Goal: Task Accomplishment & Management: Complete application form

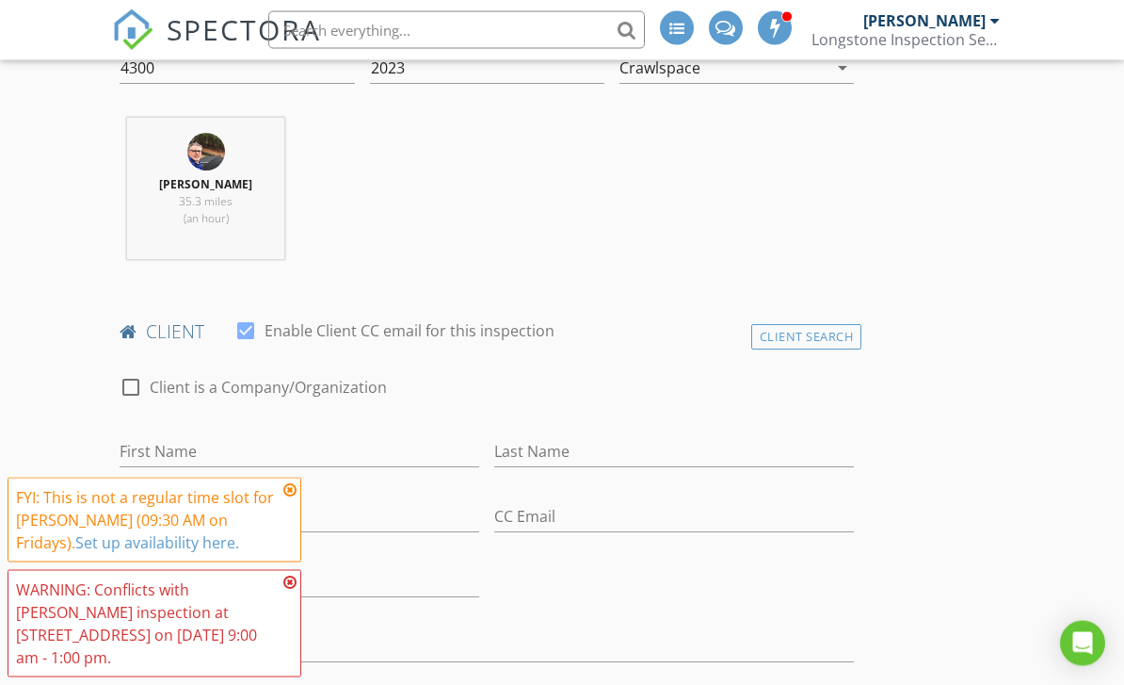
scroll to position [766, 0]
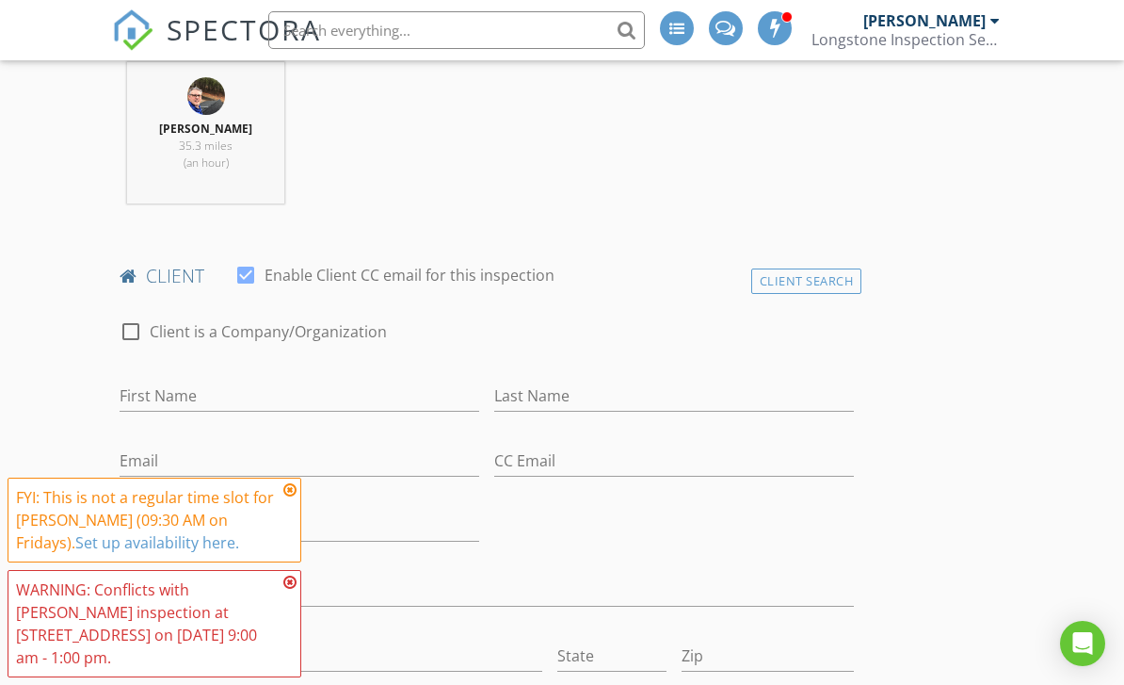
click at [285, 497] on icon at bounding box center [289, 489] width 13 height 15
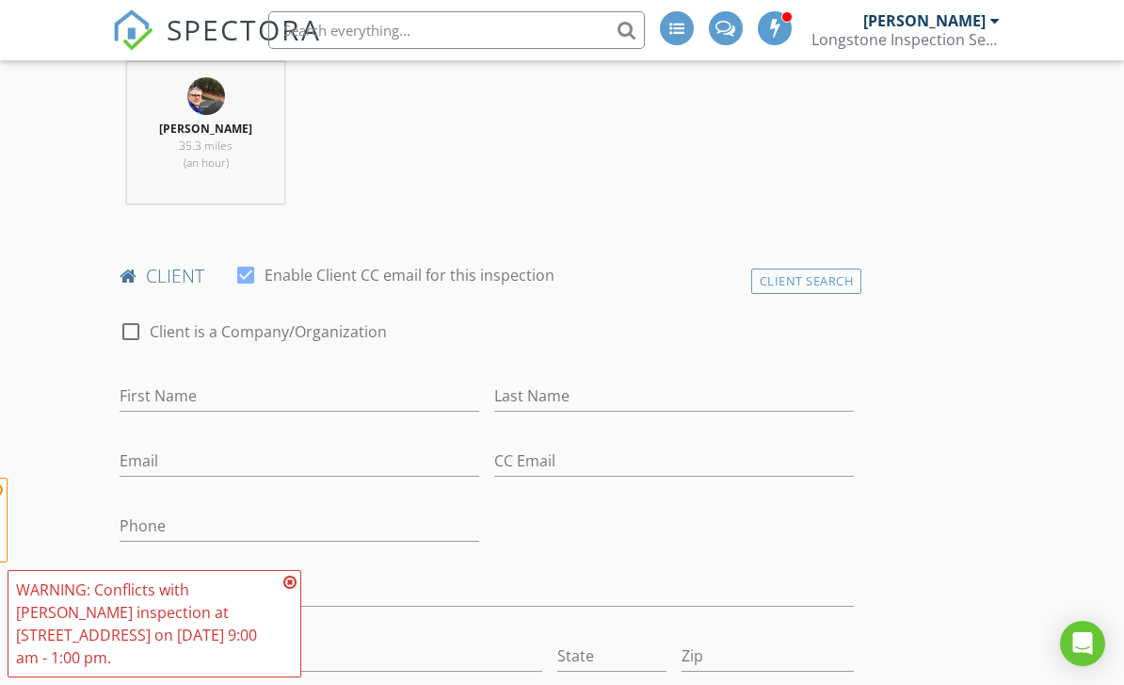
click at [285, 589] on icon at bounding box center [289, 581] width 13 height 15
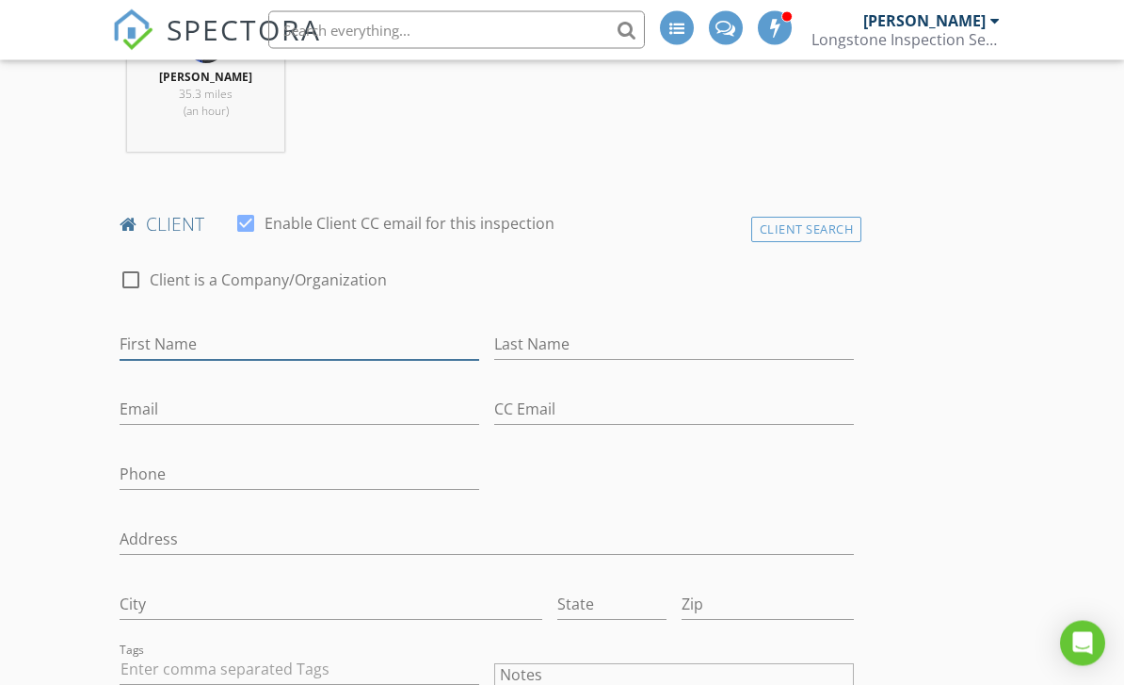
click at [139, 330] on input "First Name" at bounding box center [300, 345] width 360 height 31
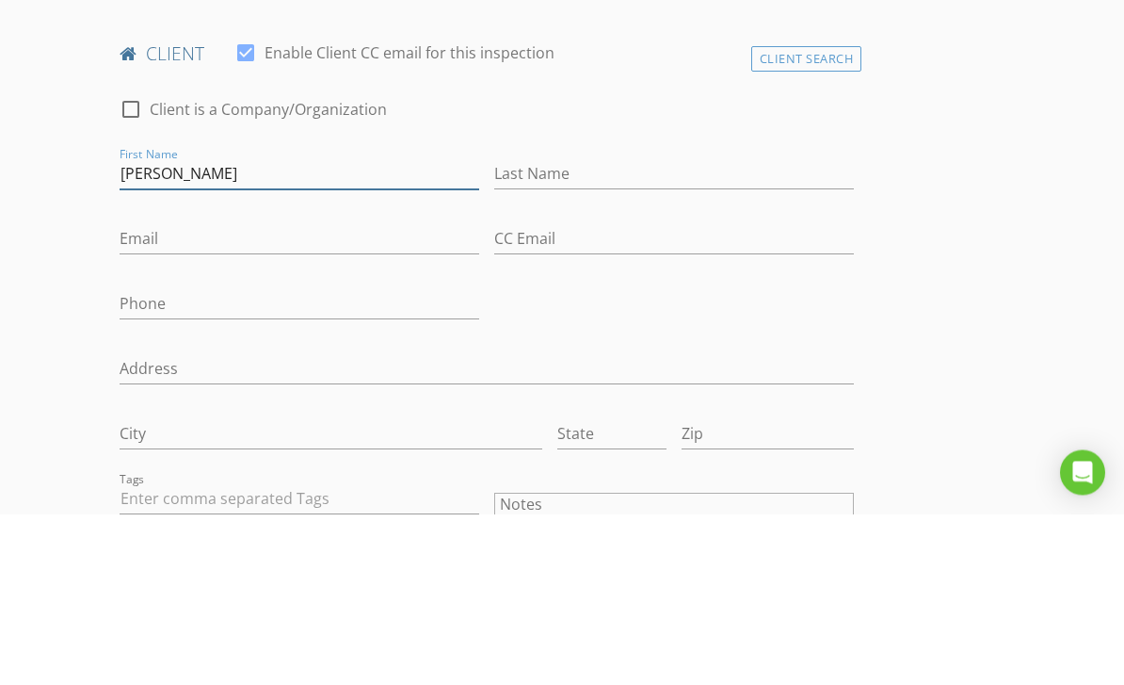
type input "Scott"
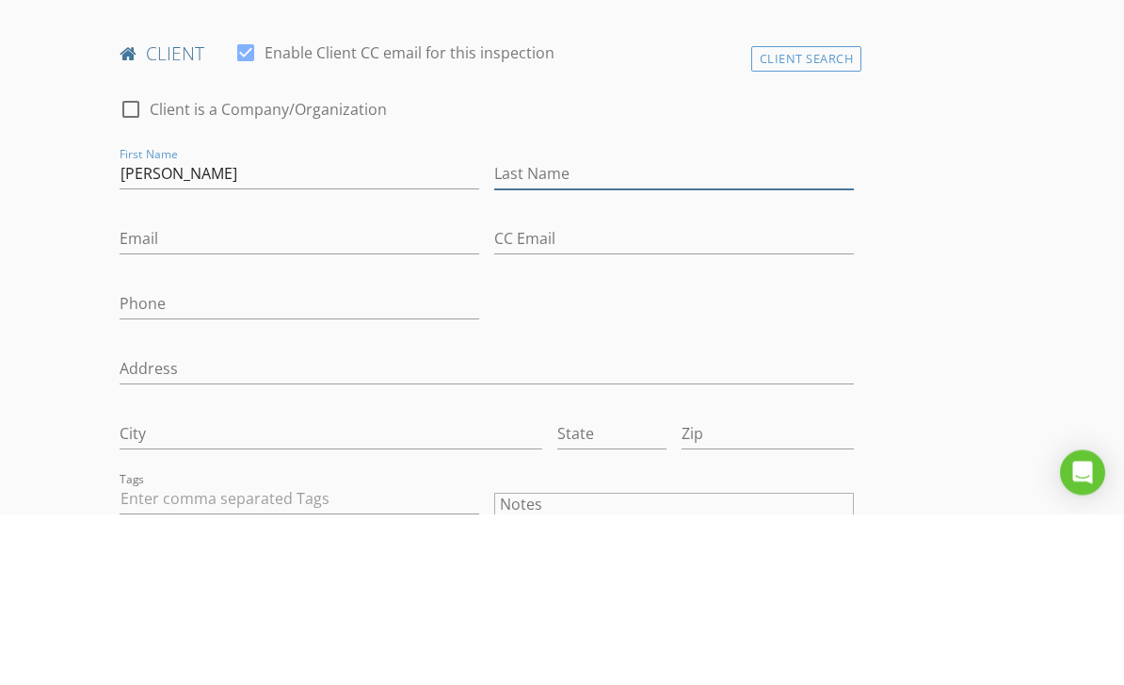
click at [695, 330] on input "Last Name" at bounding box center [674, 345] width 360 height 31
type input "[PERSON_NAME]"
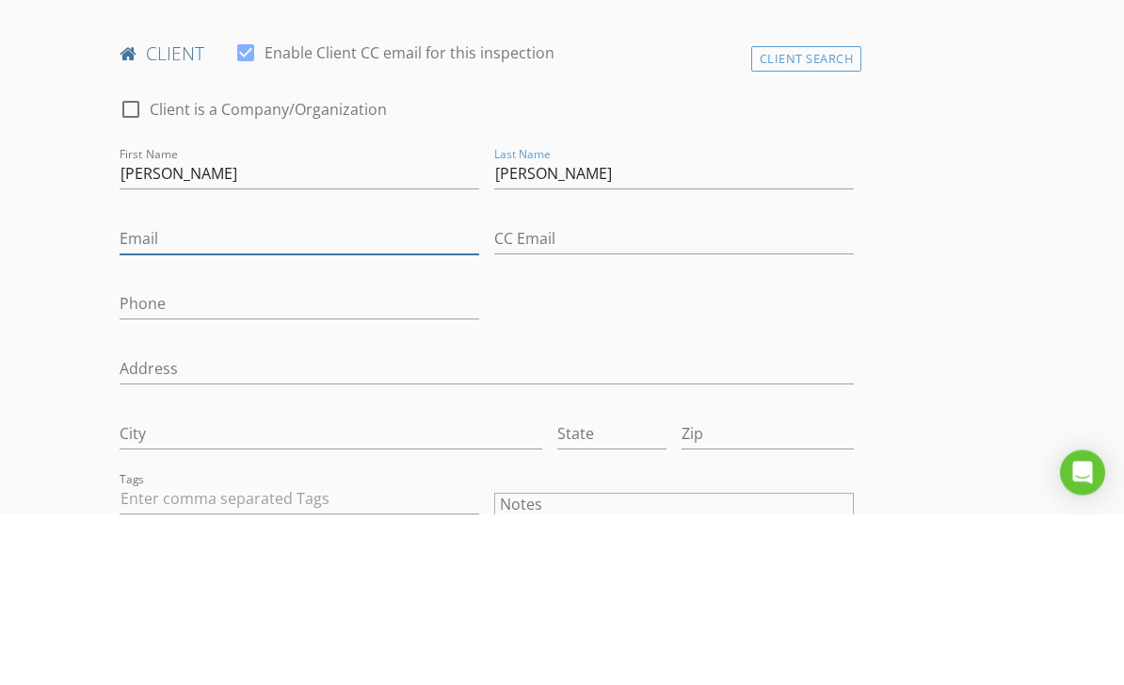
click at [133, 395] on input "Email" at bounding box center [300, 410] width 360 height 31
click at [147, 395] on input "Email" at bounding box center [300, 410] width 360 height 31
paste input "forneyseven@gmail.com"
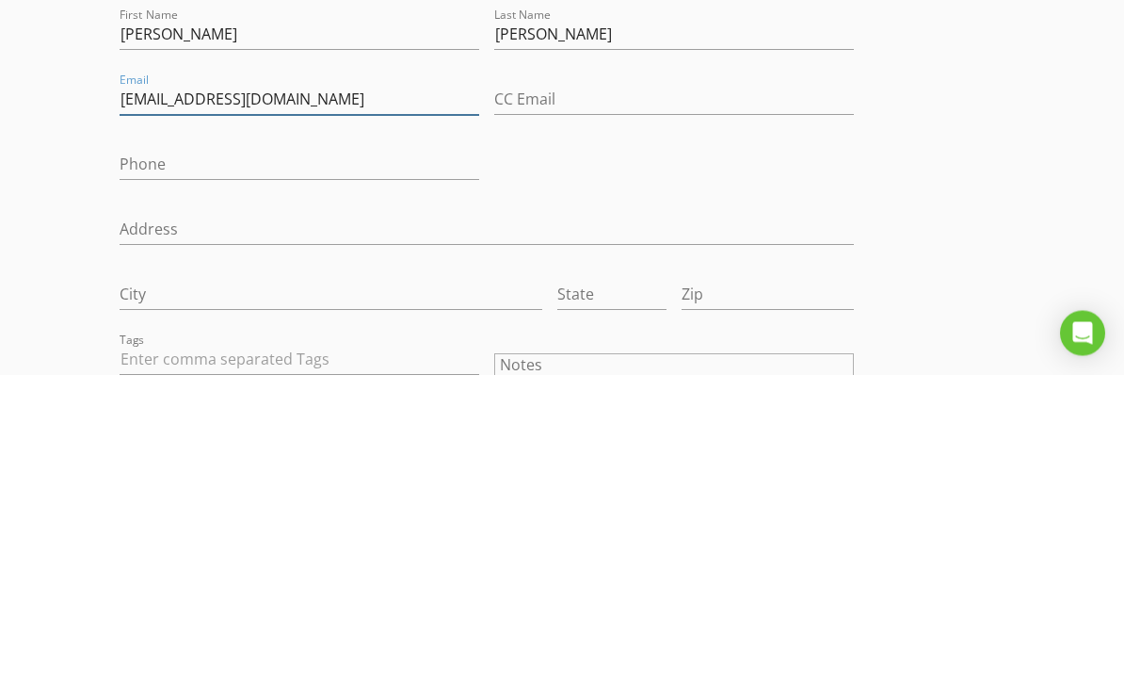
type input "forneyseven@gmail.com"
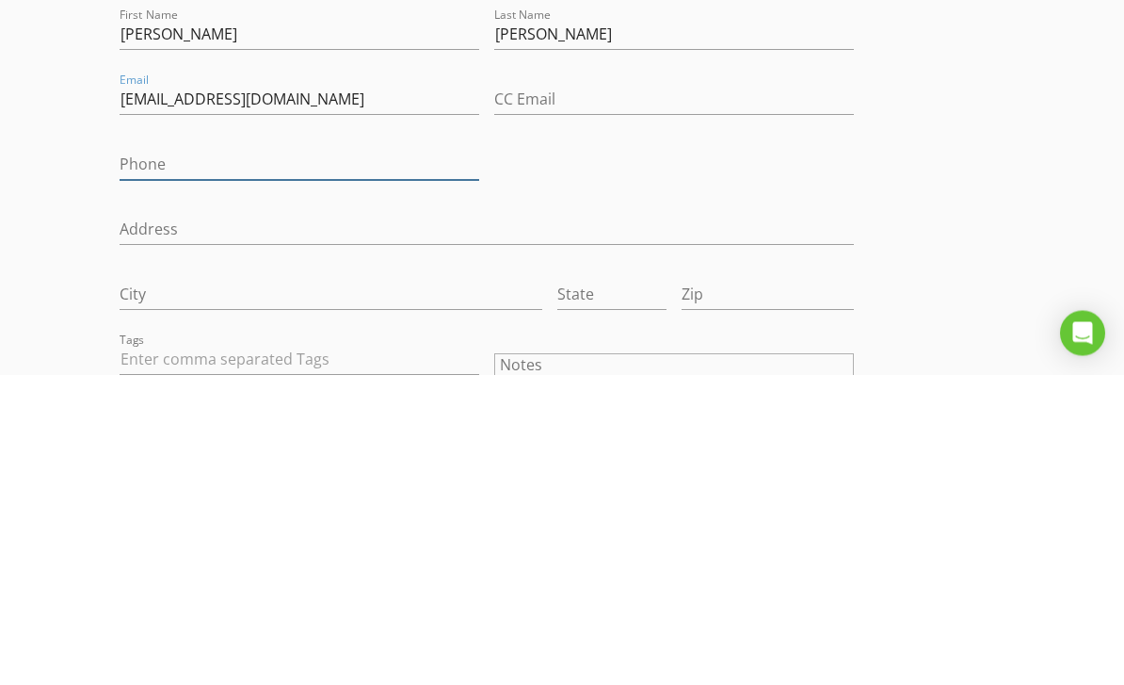
click at [139, 459] on input "Phone" at bounding box center [300, 474] width 360 height 31
click at [137, 459] on input "Phone" at bounding box center [300, 474] width 360 height 31
paste input "919-520-9027"
type input "919-520-9027"
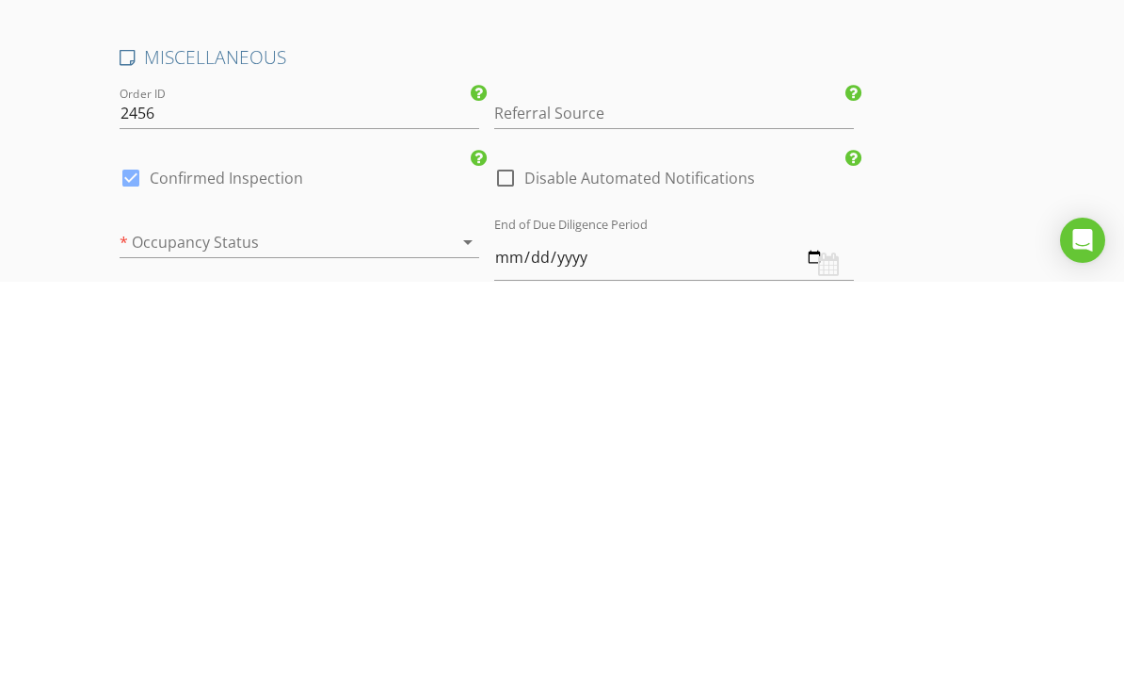
scroll to position [2700, 0]
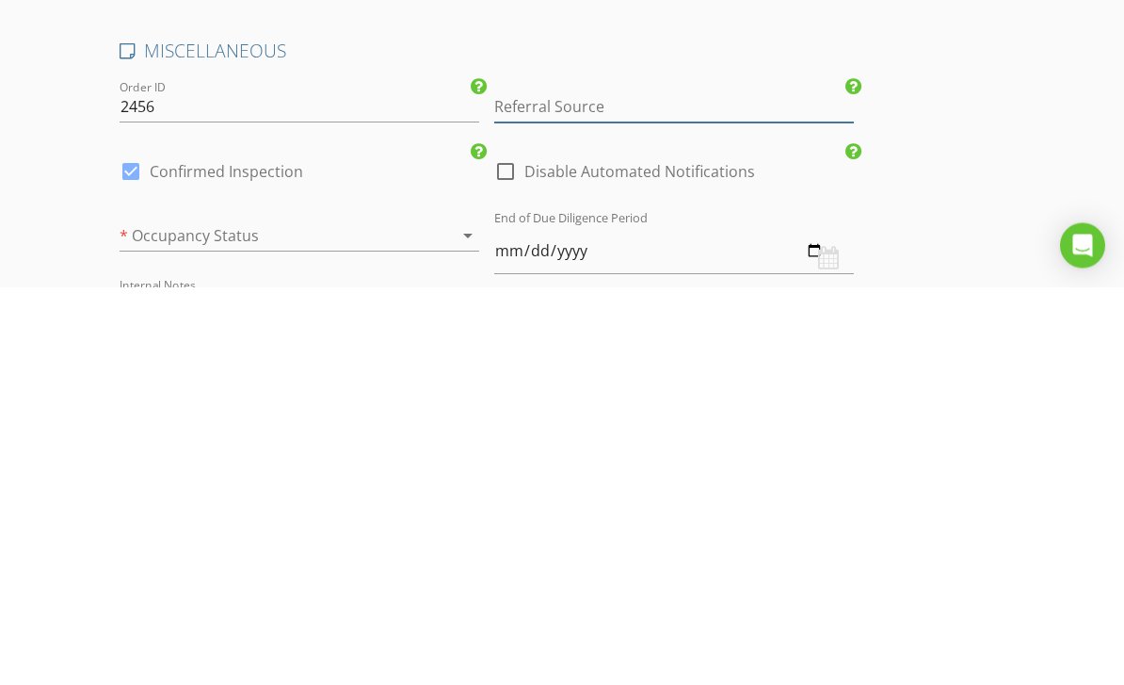
click at [541, 490] on input "Referral Source" at bounding box center [674, 505] width 360 height 31
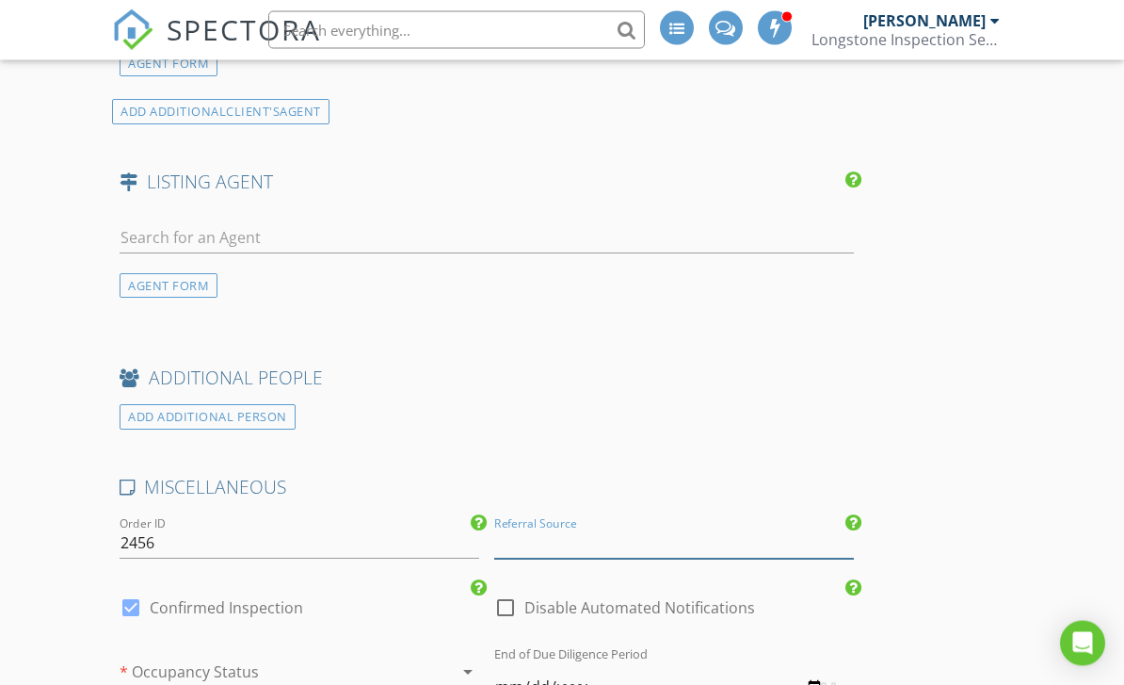
scroll to position [2663, 0]
click at [712, 527] on input "Referral Source" at bounding box center [674, 542] width 360 height 31
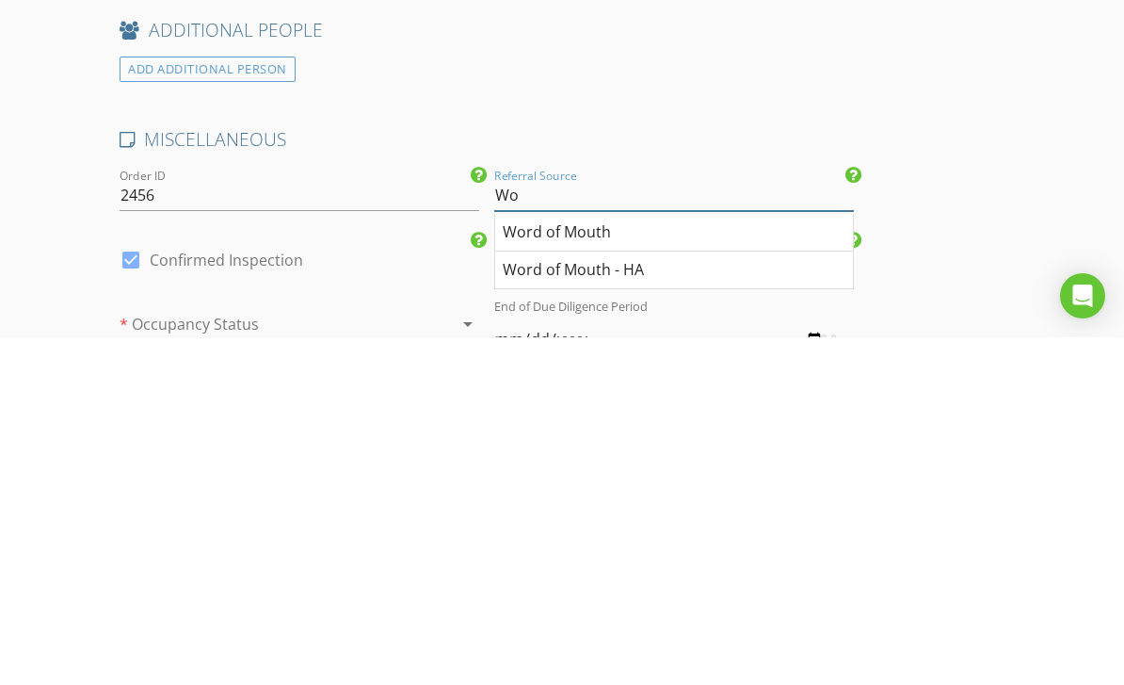
type input "W"
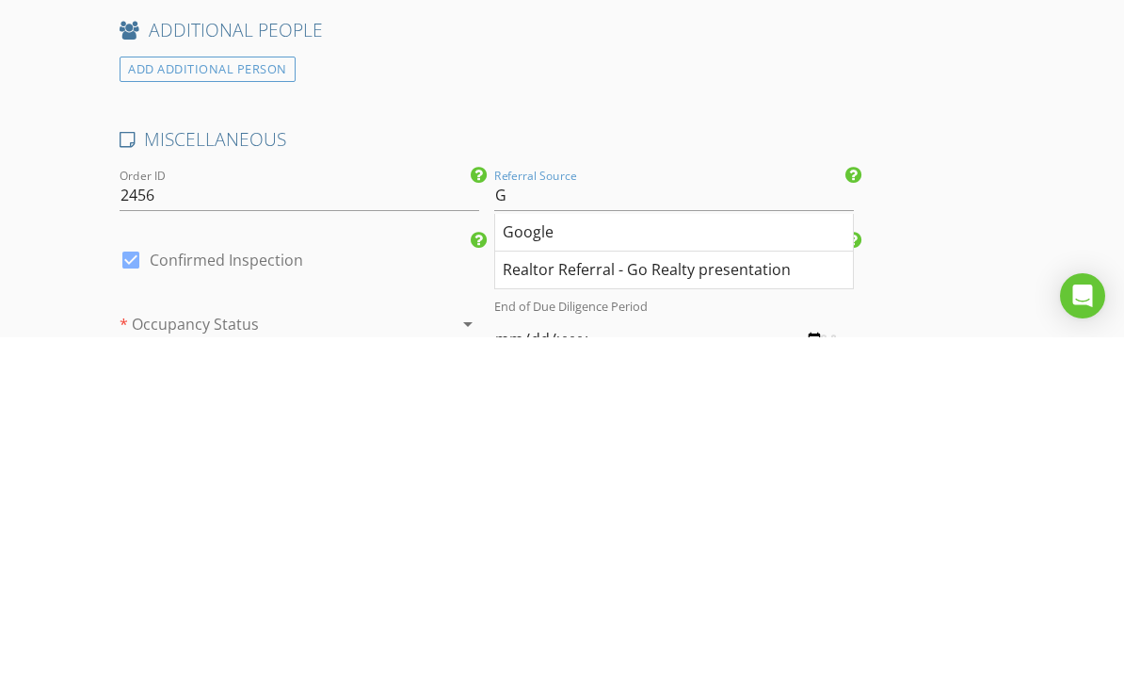
click at [751, 561] on div "Google" at bounding box center [674, 580] width 358 height 38
type input "Google"
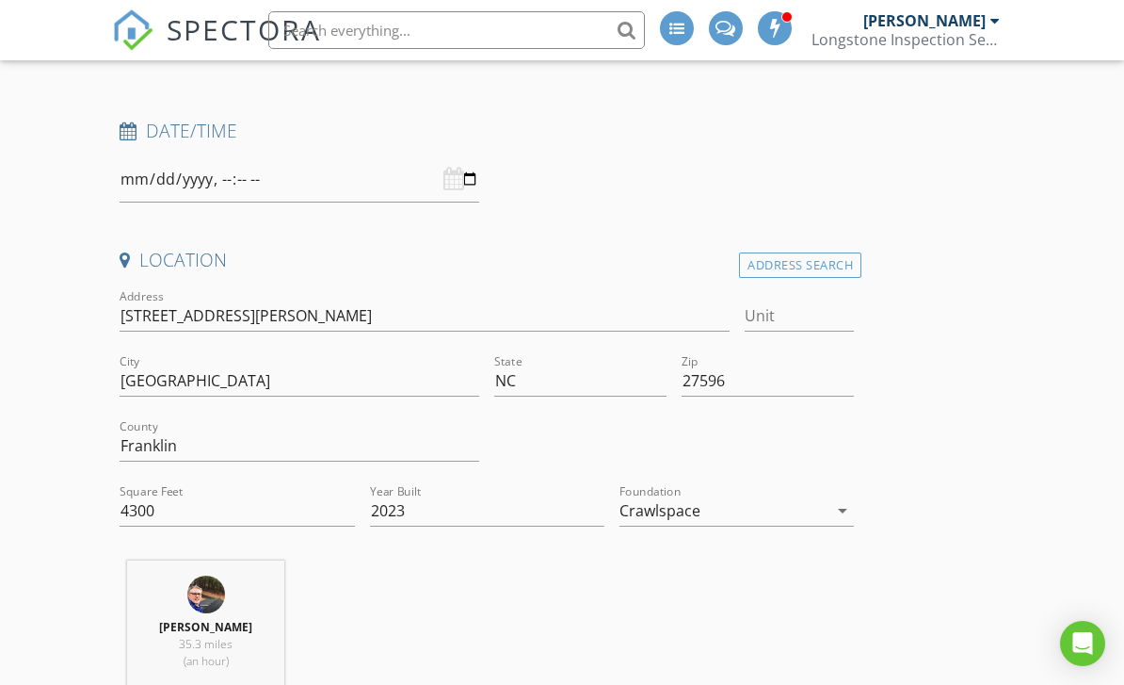
scroll to position [266, 0]
click at [288, 176] on input "datetime-local" at bounding box center [300, 180] width 360 height 46
type input "2025-08-29T13:30"
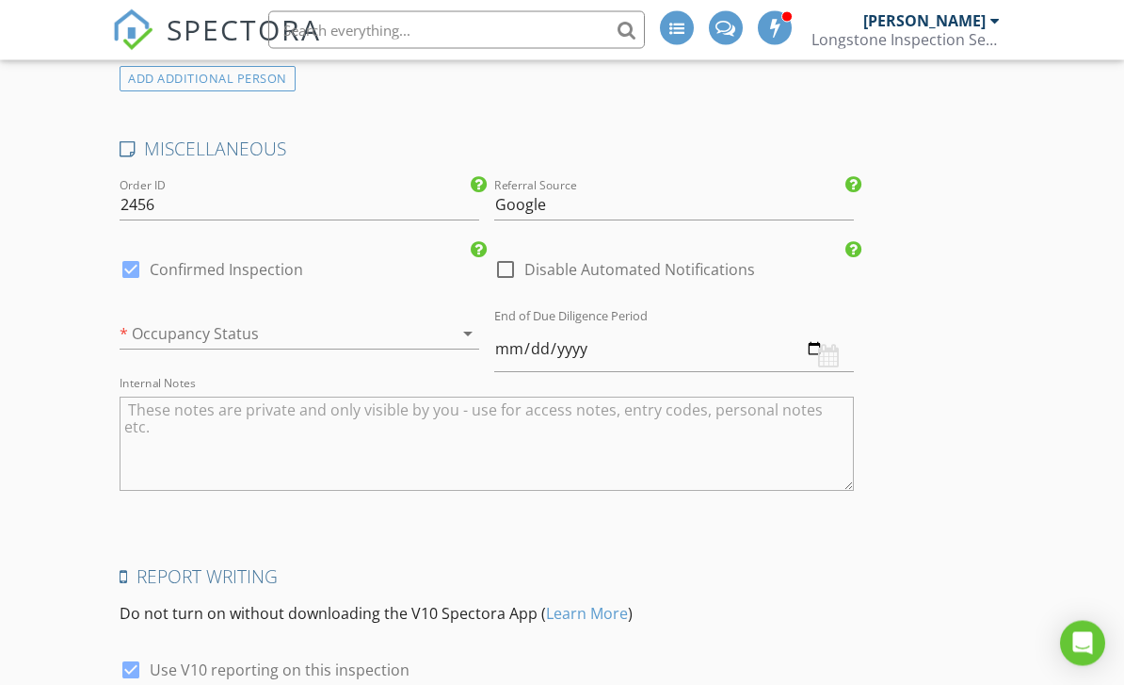
scroll to position [3199, 0]
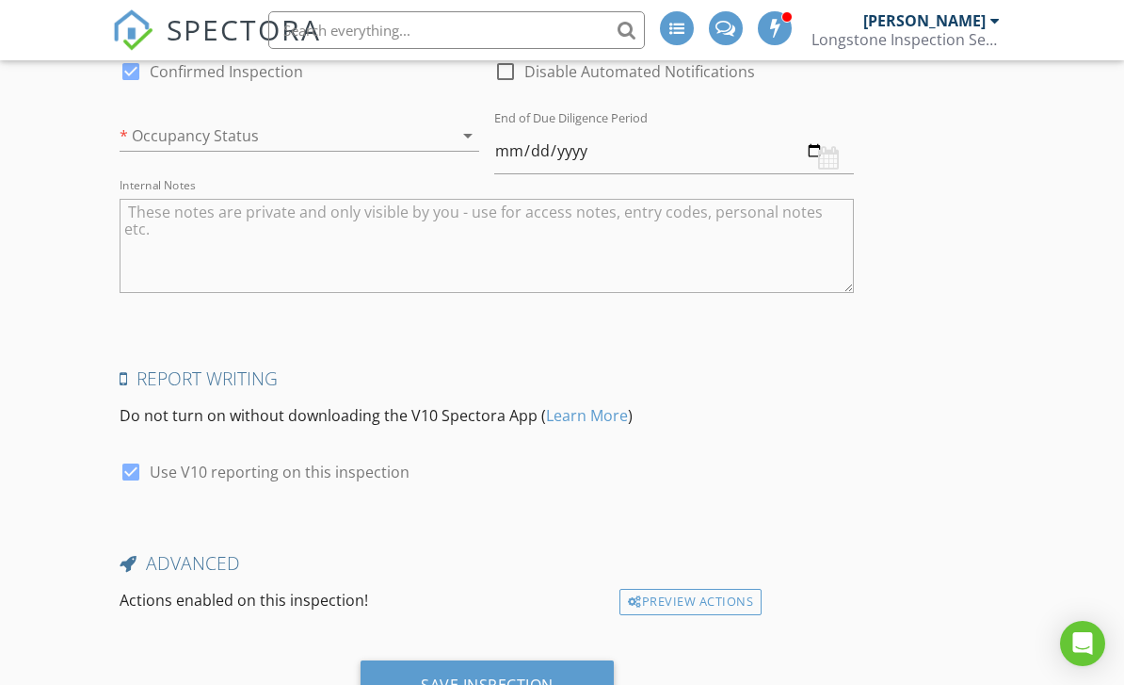
click at [531, 675] on div "Save Inspection" at bounding box center [487, 684] width 133 height 19
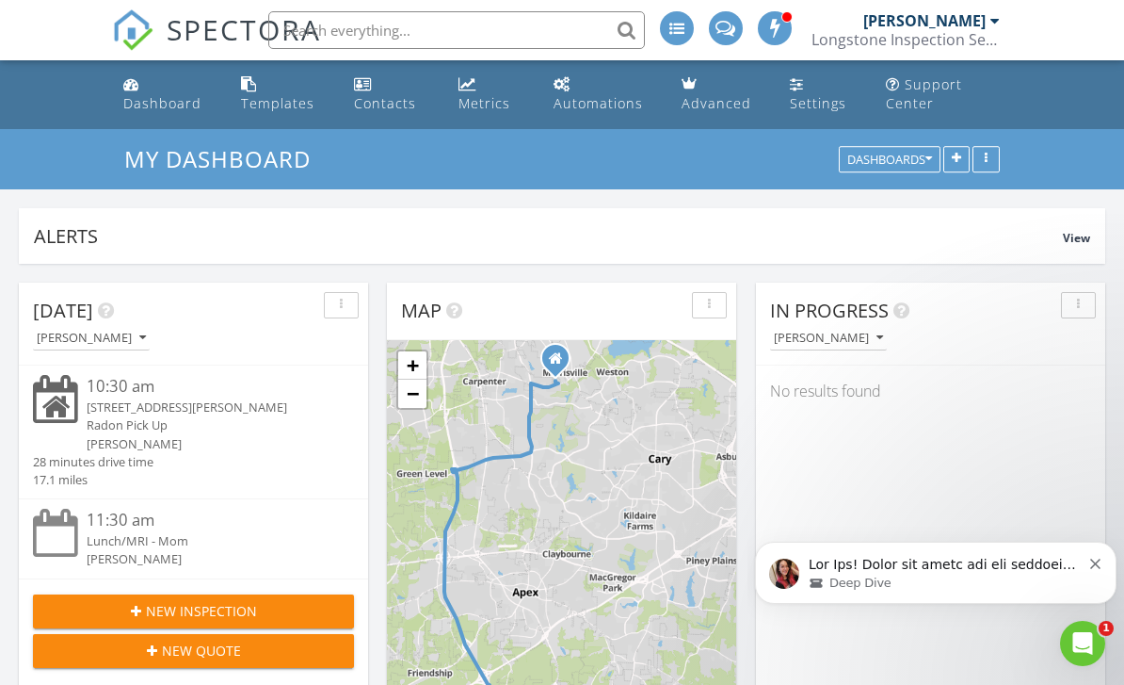
click at [1005, 559] on p "message notification from Amber, 19m ago. Hey Lee! Thank you again for the feed…" at bounding box center [945, 565] width 272 height 19
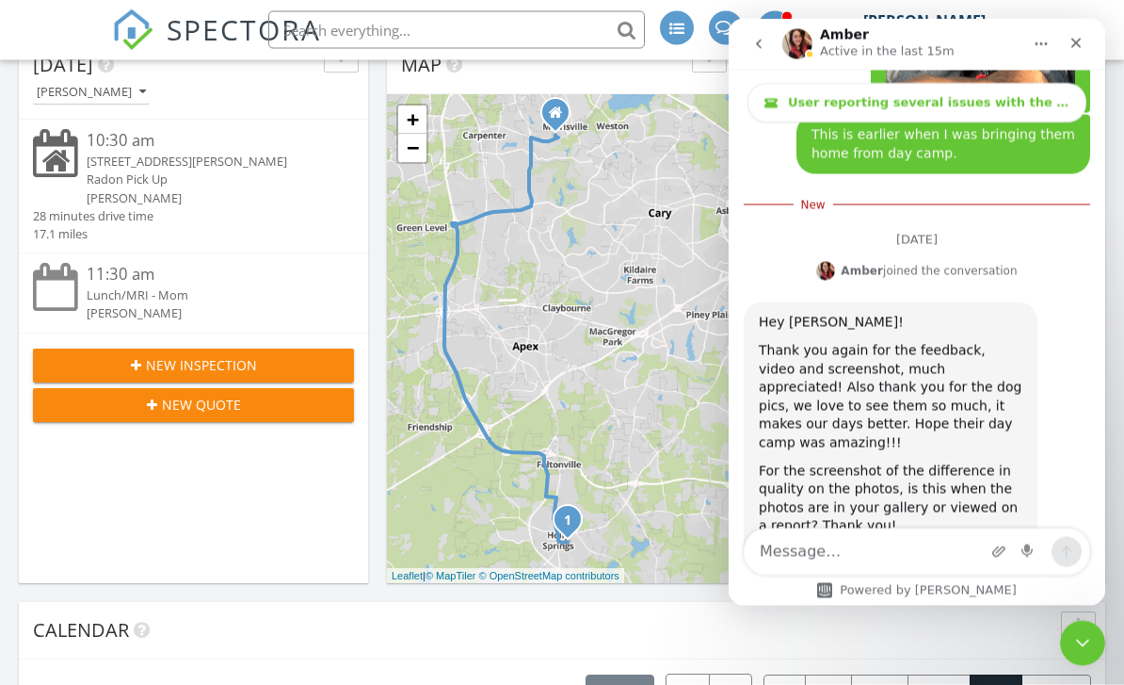
scroll to position [11357, 0]
click at [1071, 38] on icon "Close" at bounding box center [1076, 42] width 15 height 15
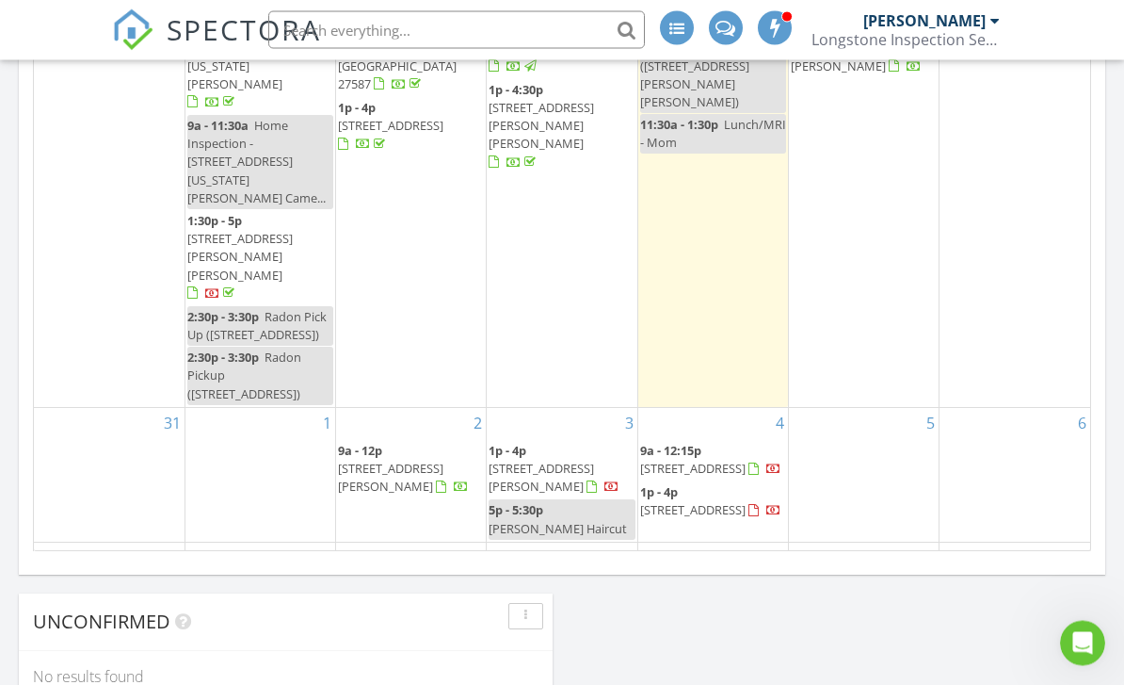
scroll to position [1196, 0]
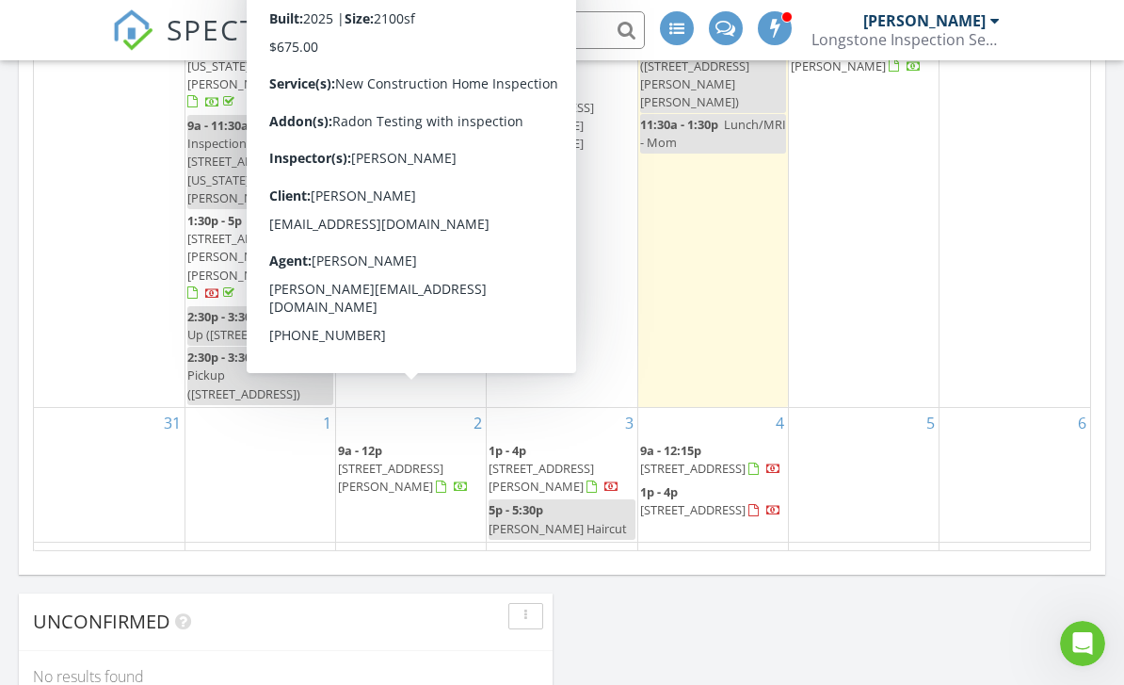
click at [423, 459] on span "321 Anchor Beam, Holly Springs 27540" at bounding box center [390, 476] width 105 height 35
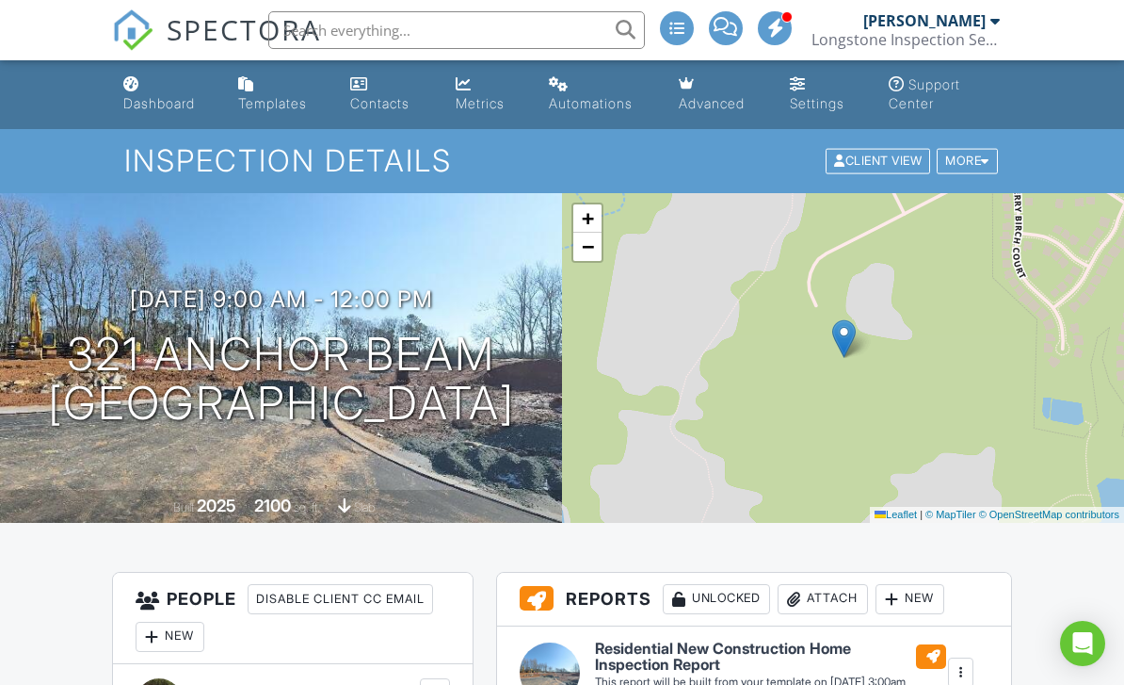
click at [144, 98] on div "Dashboard" at bounding box center [159, 103] width 72 height 16
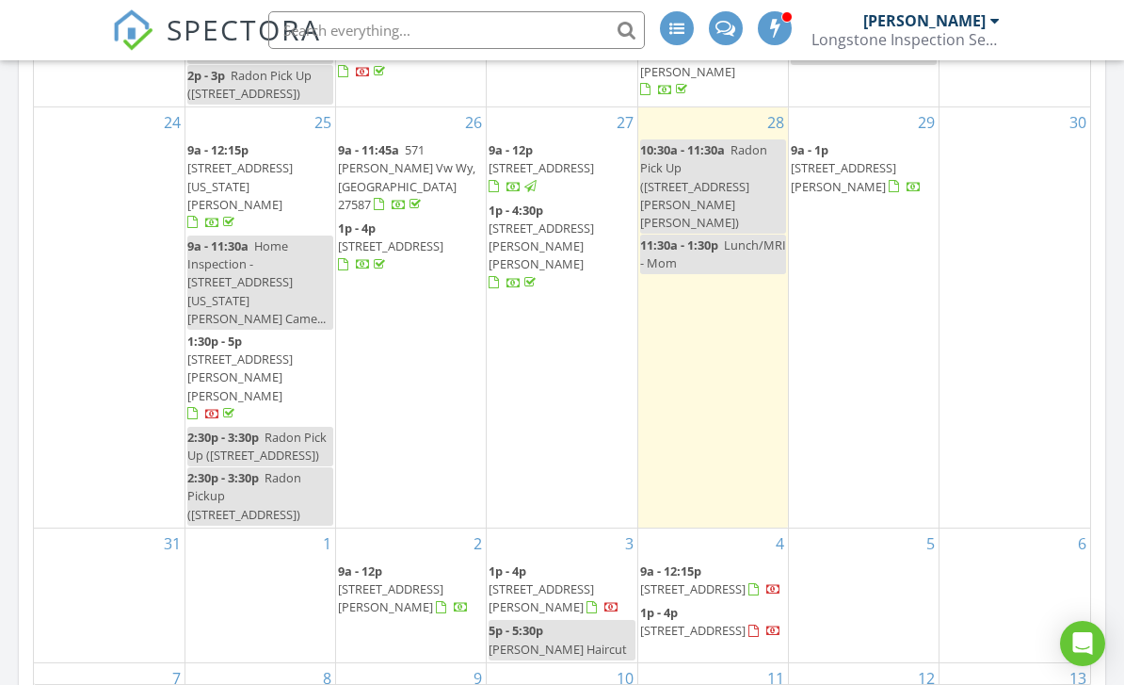
scroll to position [13, 0]
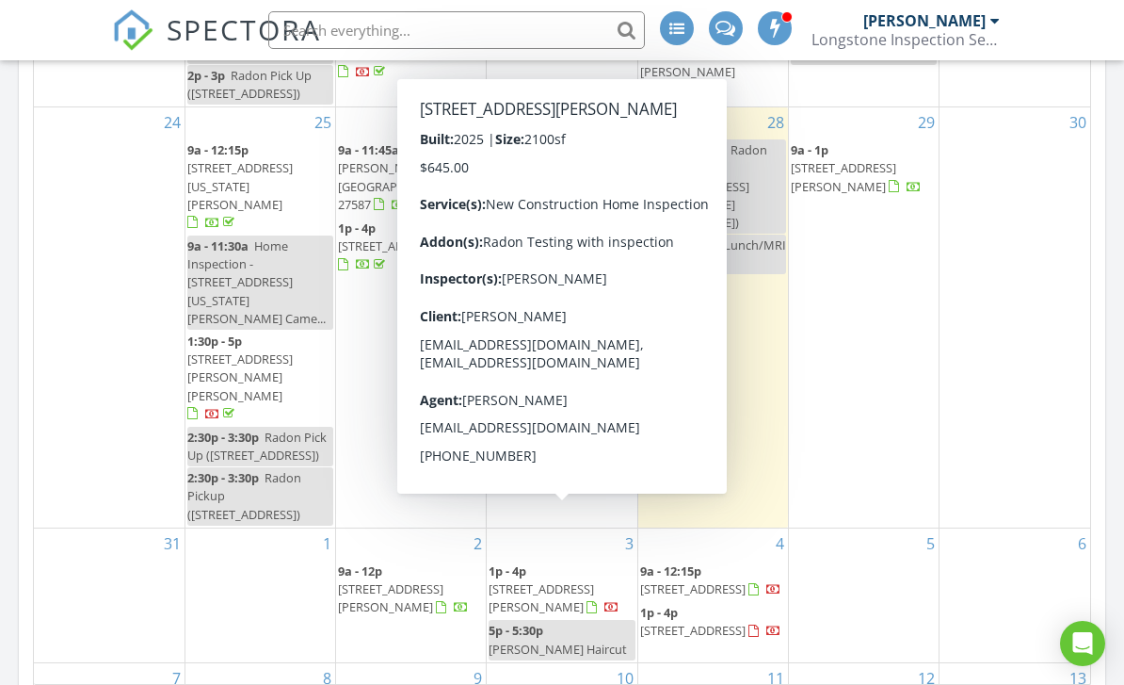
click at [572, 580] on span "7228 Morris Acres Rd, Apex 27523" at bounding box center [541, 597] width 105 height 35
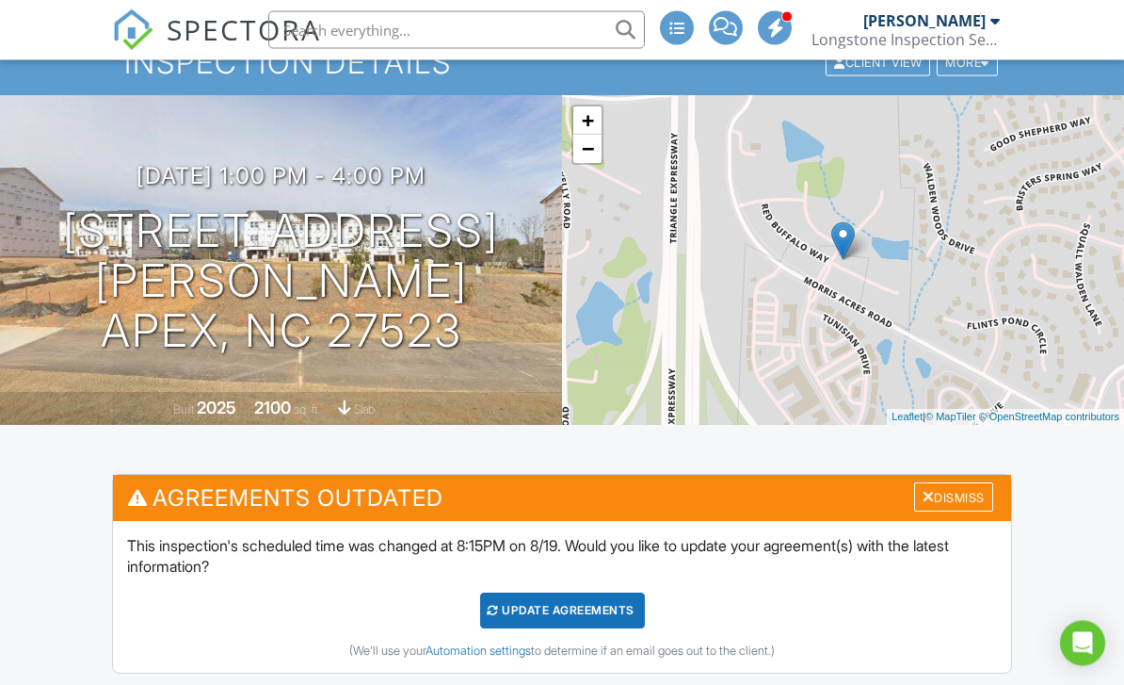
scroll to position [95, 0]
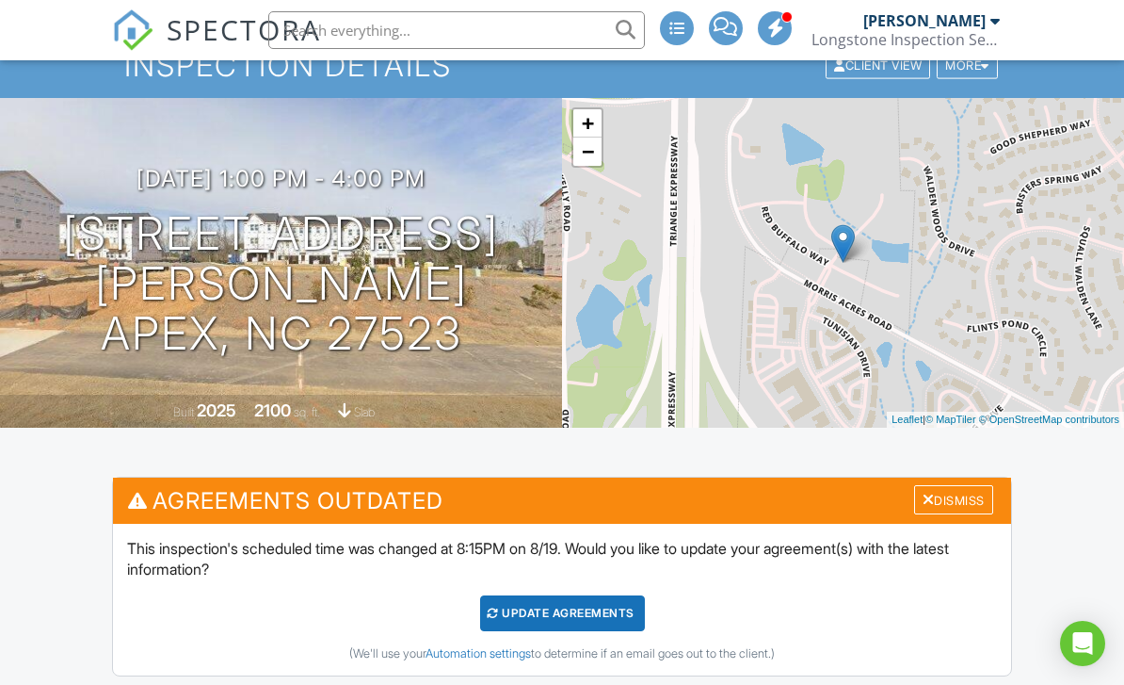
click at [488, 23] on input "text" at bounding box center [456, 30] width 377 height 38
type input "Forney"
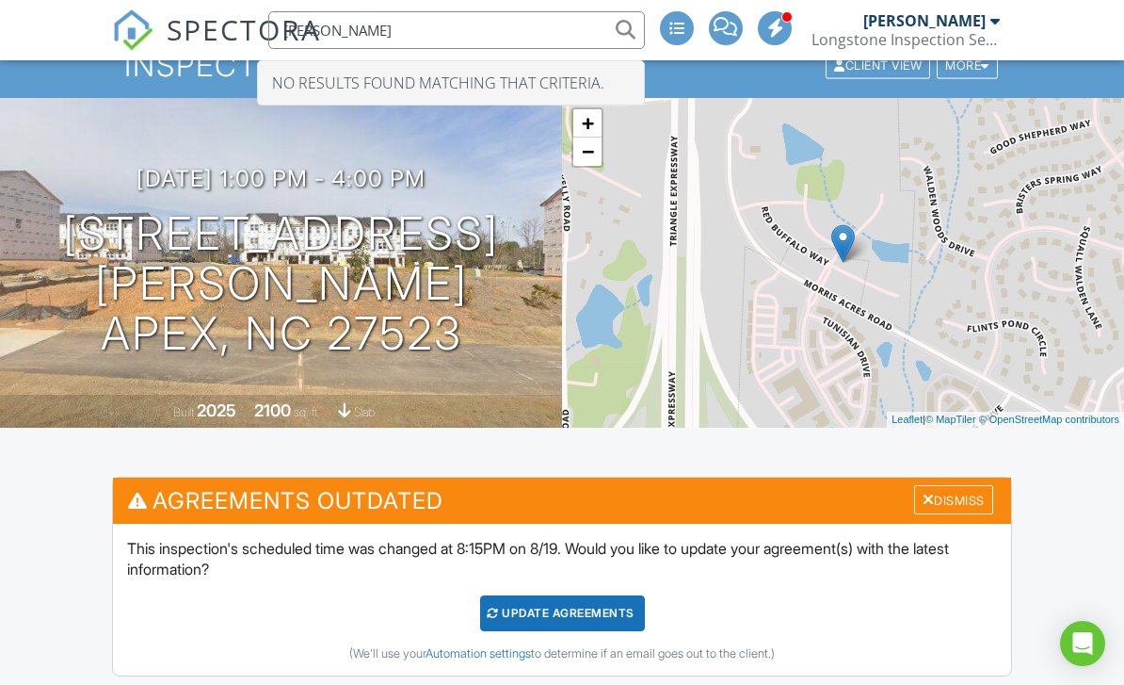
scroll to position [0, 0]
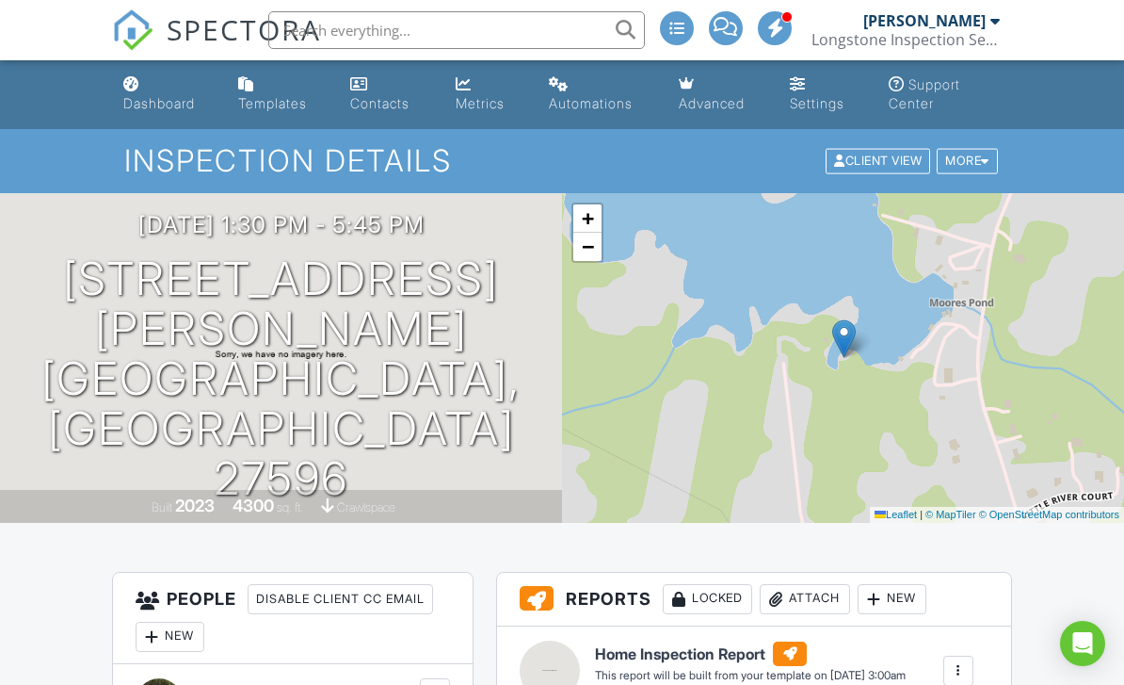
click at [151, 95] on div "Dashboard" at bounding box center [159, 103] width 72 height 16
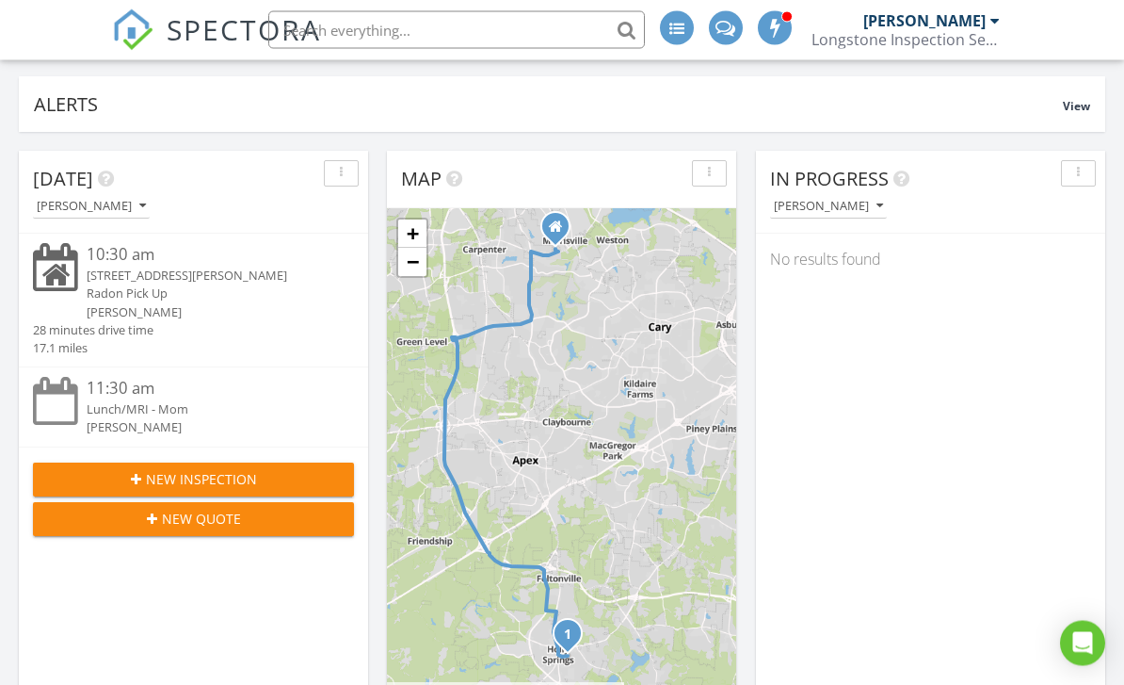
scroll to position [162, 0]
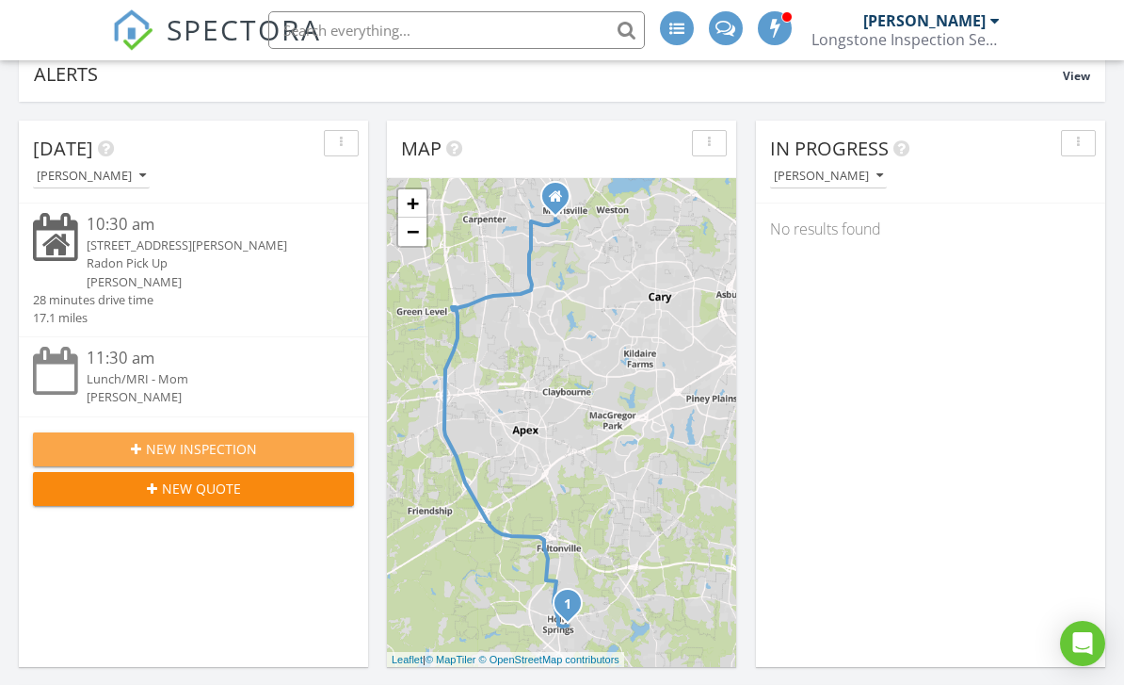
click at [100, 439] on div "New Inspection" at bounding box center [193, 449] width 291 height 20
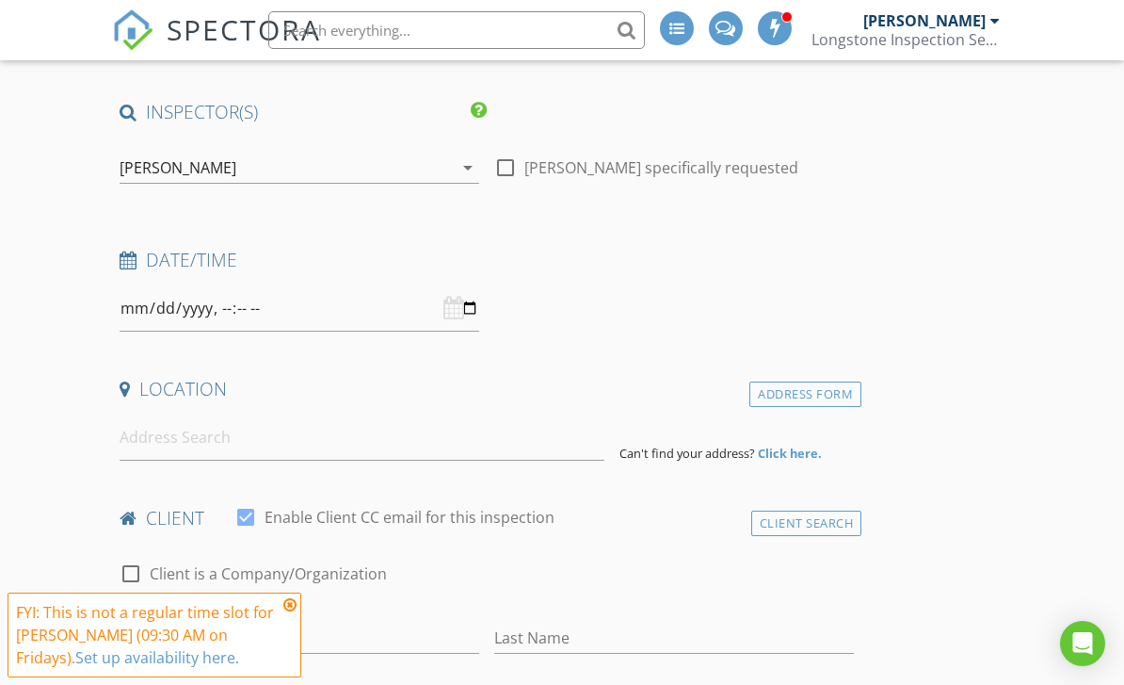
scroll to position [144, 0]
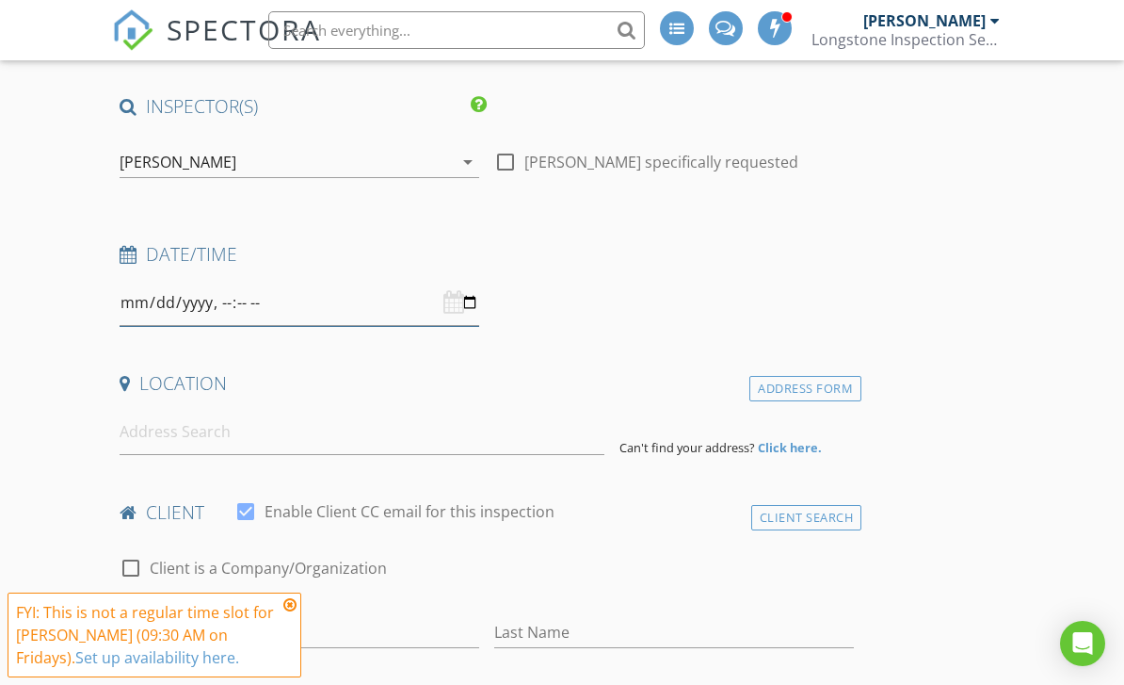
click at [234, 304] on input "datetime-local" at bounding box center [300, 303] width 360 height 46
type input "[DATE]T09:00"
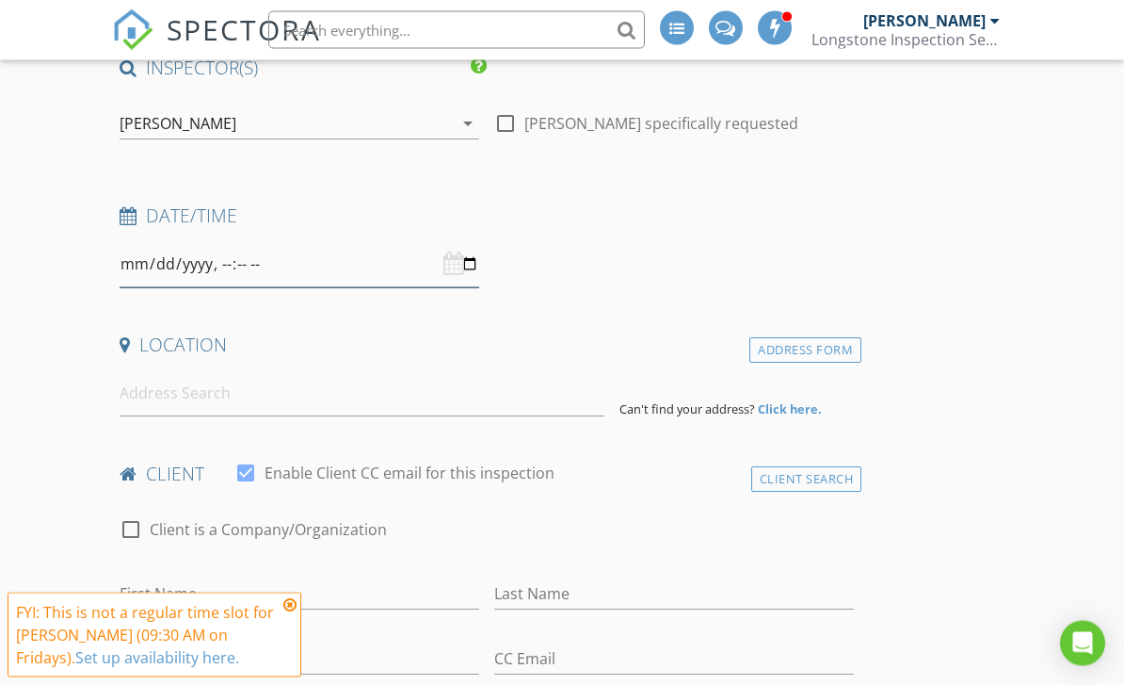
scroll to position [183, 0]
click at [160, 393] on input at bounding box center [362, 393] width 485 height 46
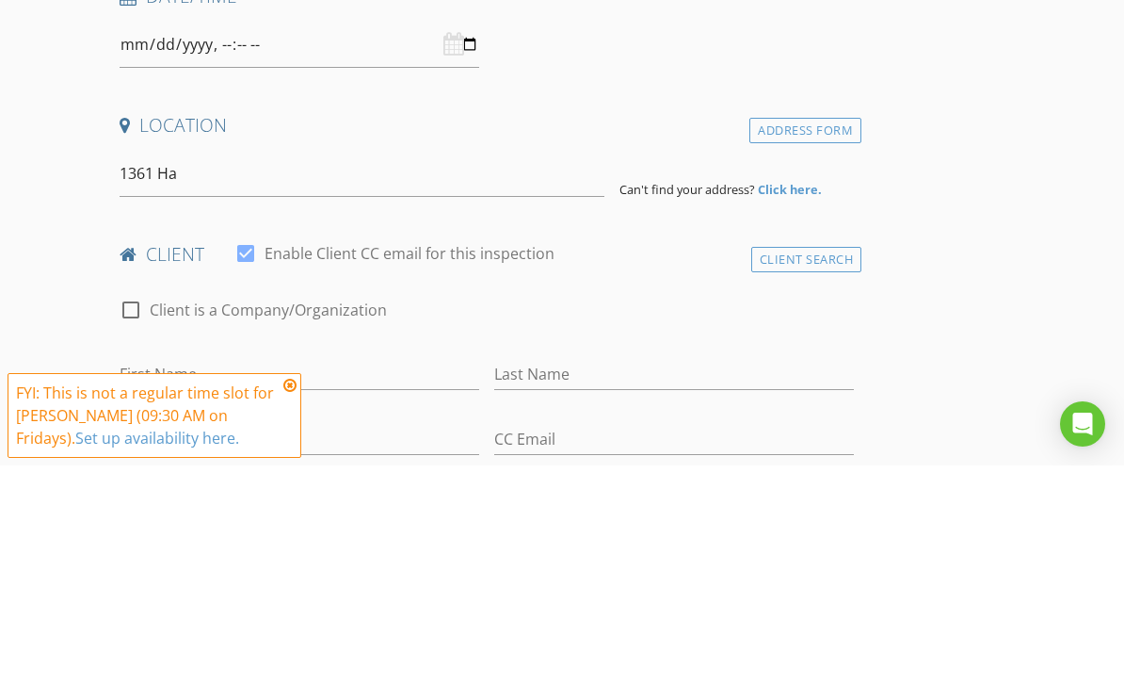
type input "[STREET_ADDRESS][PERSON_NAME]"
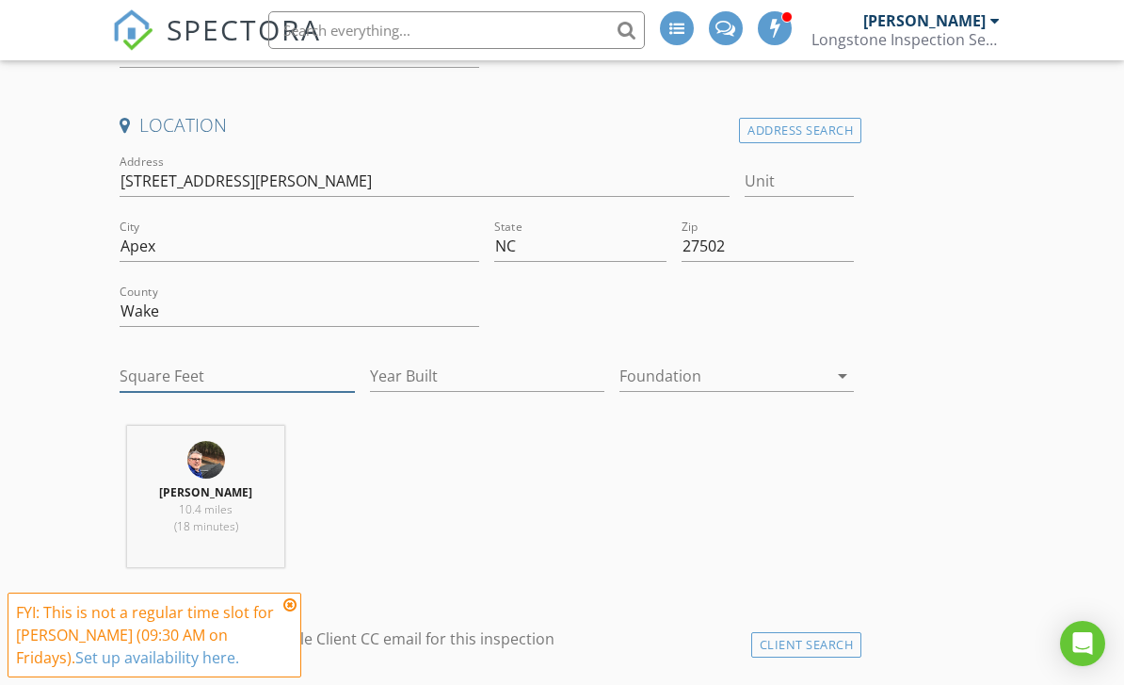
click at [151, 379] on input "Square Feet" at bounding box center [237, 376] width 234 height 31
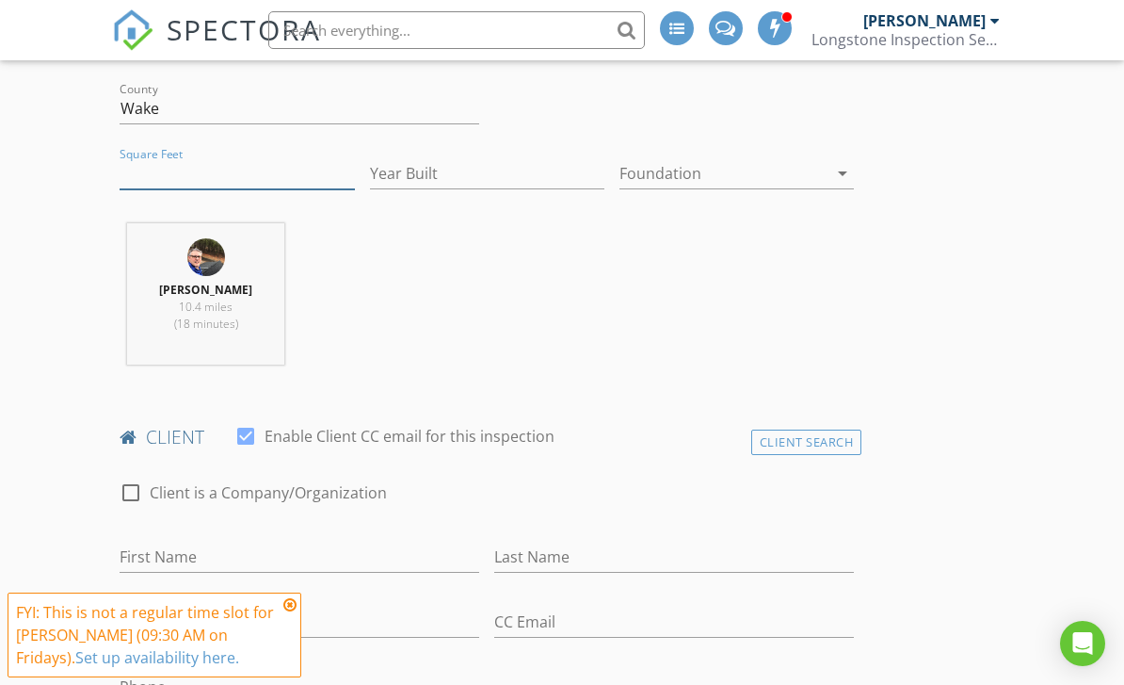
scroll to position [638, 0]
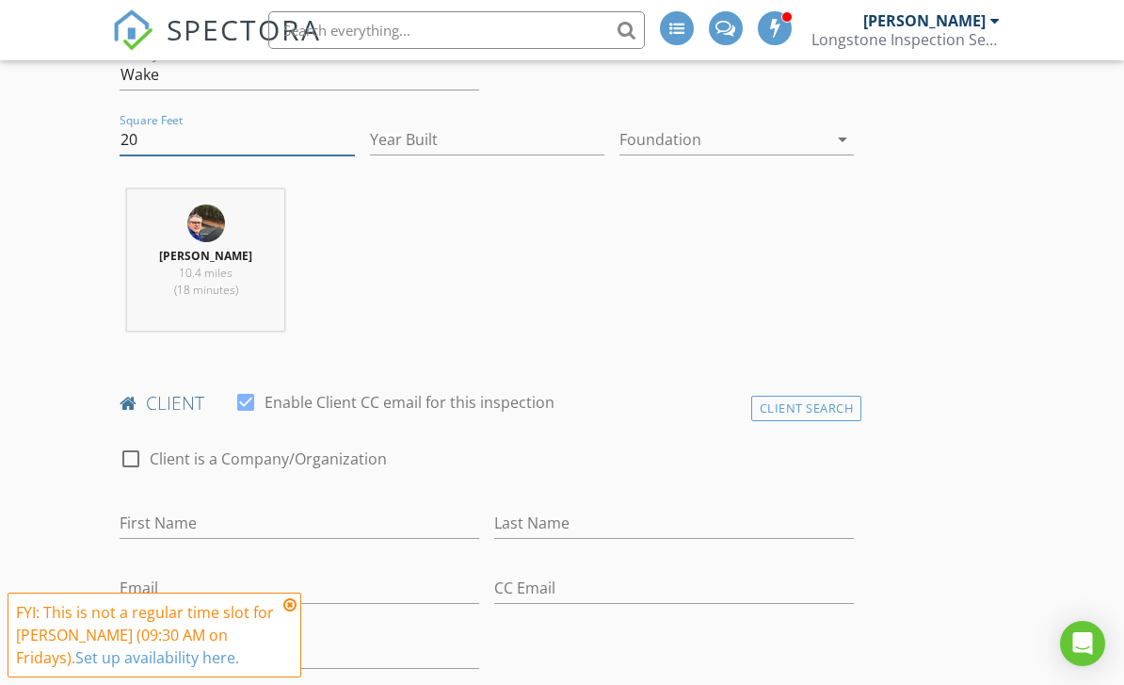
type input "209"
click at [411, 134] on input "Year Built" at bounding box center [487, 139] width 234 height 31
click at [183, 143] on input "Square Feet" at bounding box center [237, 139] width 234 height 31
type input "2099"
click at [396, 132] on input "Year Built" at bounding box center [487, 139] width 234 height 31
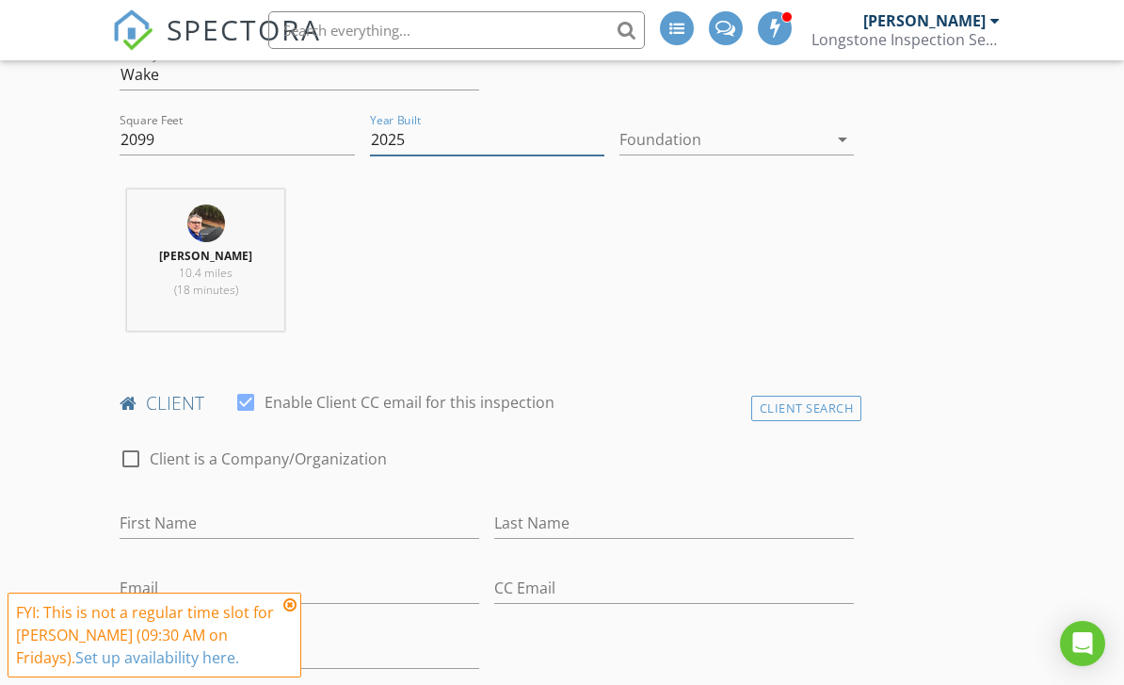
type input "2025"
click at [644, 136] on div at bounding box center [724, 139] width 208 height 30
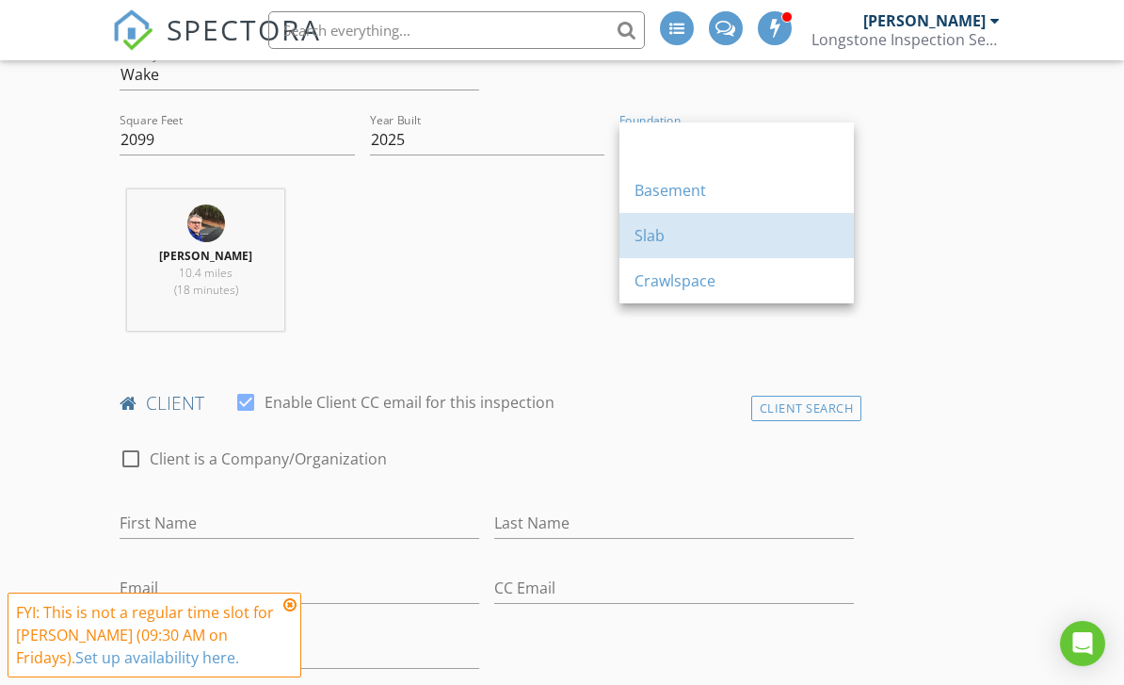
click at [685, 238] on div "Slab" at bounding box center [737, 235] width 204 height 23
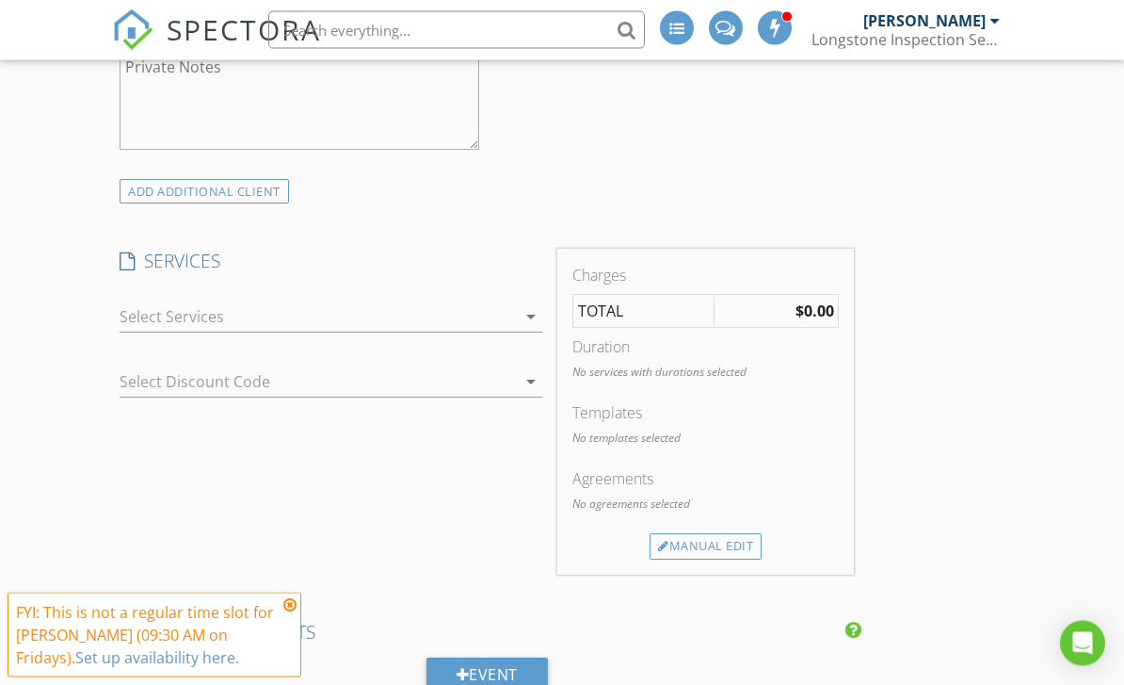
click at [145, 311] on div at bounding box center [317, 317] width 395 height 30
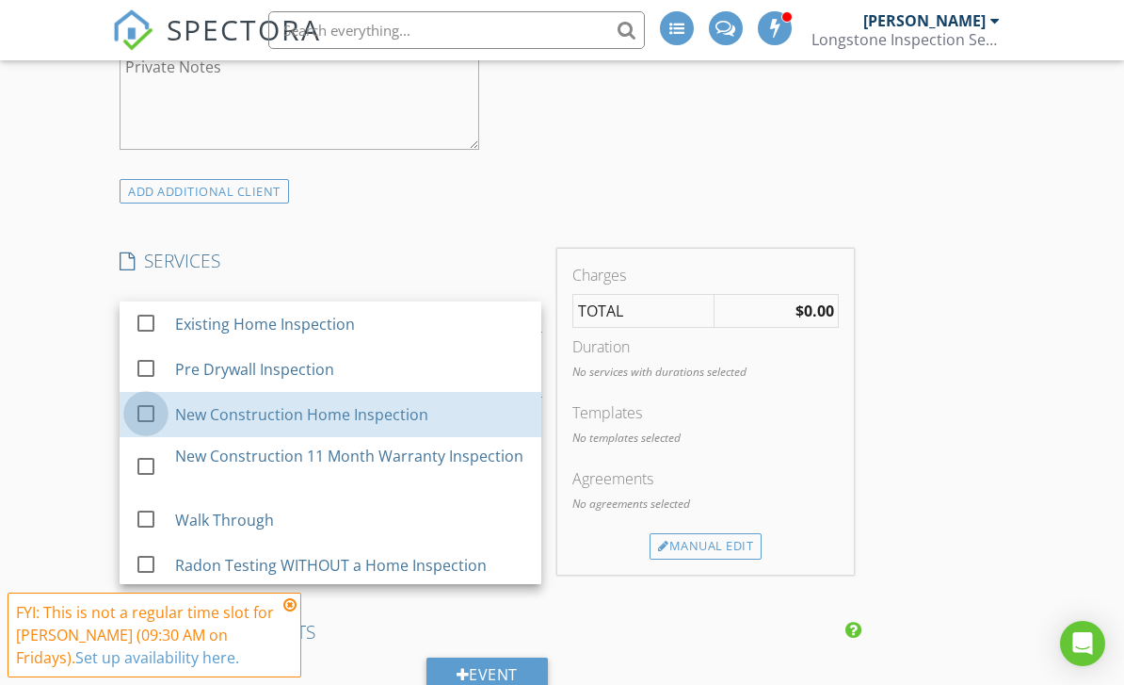
click at [141, 411] on div at bounding box center [146, 413] width 32 height 32
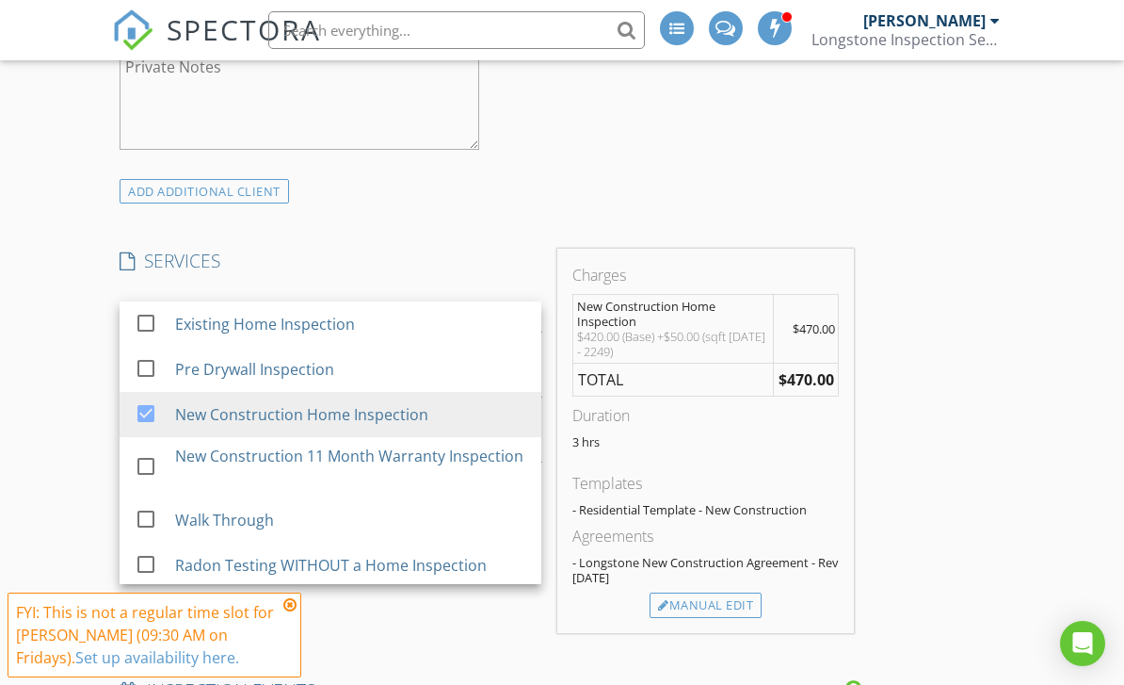
click at [54, 356] on div "New Inspection INSPECTOR(S) check_box [PERSON_NAME] PRIMARY [PERSON_NAME] arrow…" at bounding box center [562, 477] width 1124 height 3840
